Goal: Task Accomplishment & Management: Complete application form

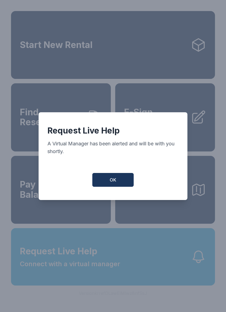
click at [109, 177] on button "OK" at bounding box center [113, 180] width 41 height 14
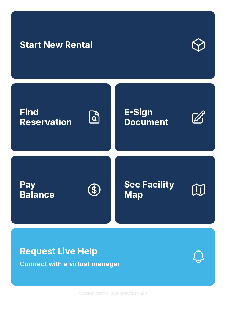
click at [165, 260] on button "Request Live Help Connect with a virtual manager" at bounding box center [113, 256] width 204 height 57
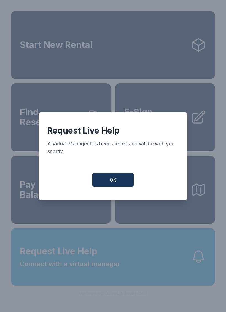
click at [106, 185] on button "OK" at bounding box center [113, 180] width 41 height 14
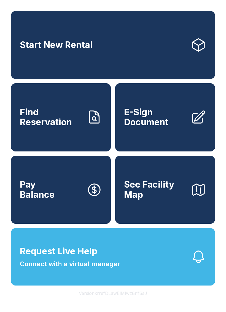
click at [191, 265] on icon "button" at bounding box center [198, 256] width 15 height 15
click at [2, 229] on div "Request Live Help A Virtual Manager has been alerted and will be with you short…" at bounding box center [113, 156] width 226 height 312
click at [141, 136] on link "E-Sign Document" at bounding box center [165, 117] width 100 height 68
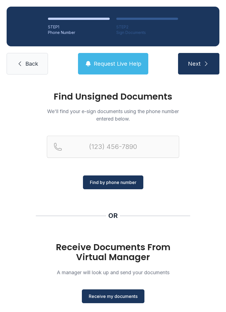
click at [96, 297] on span "Receive my documents" at bounding box center [113, 296] width 49 height 7
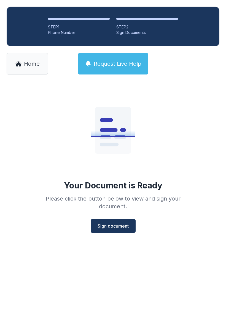
click at [104, 226] on span "Sign document" at bounding box center [113, 226] width 31 height 7
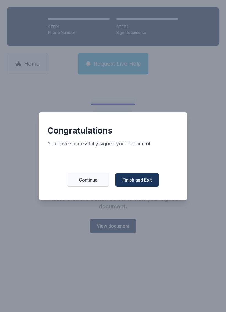
click at [129, 187] on button "Finish and Exit" at bounding box center [137, 180] width 43 height 14
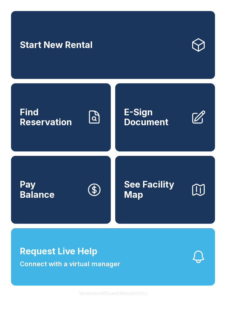
click at [155, 128] on span "E-Sign Document" at bounding box center [155, 117] width 62 height 20
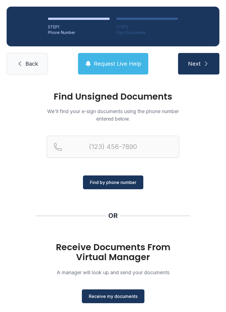
click at [102, 296] on span "Receive my documents" at bounding box center [113, 296] width 49 height 7
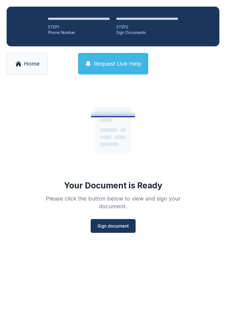
click at [107, 222] on button "Sign document" at bounding box center [113, 226] width 45 height 14
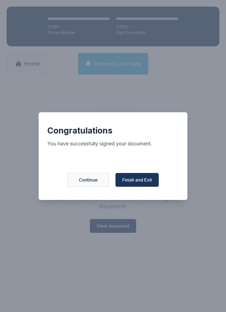
click at [134, 183] on span "Finish and Exit" at bounding box center [138, 180] width 30 height 7
